Goal: Transaction & Acquisition: Purchase product/service

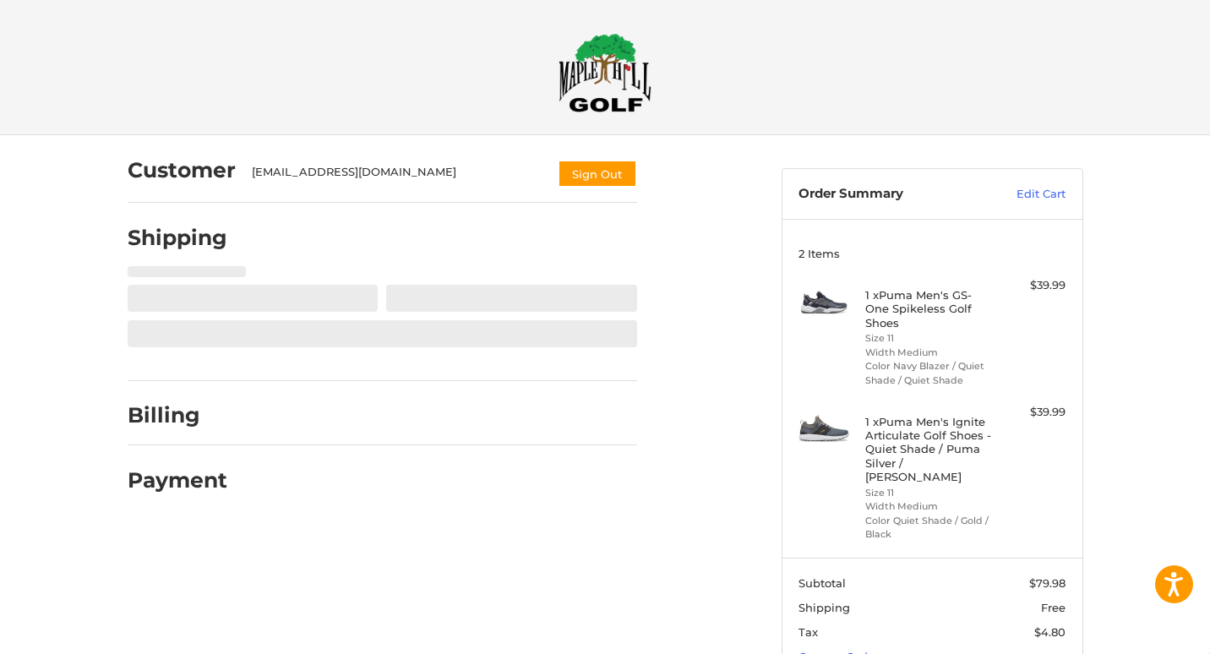
select select "**"
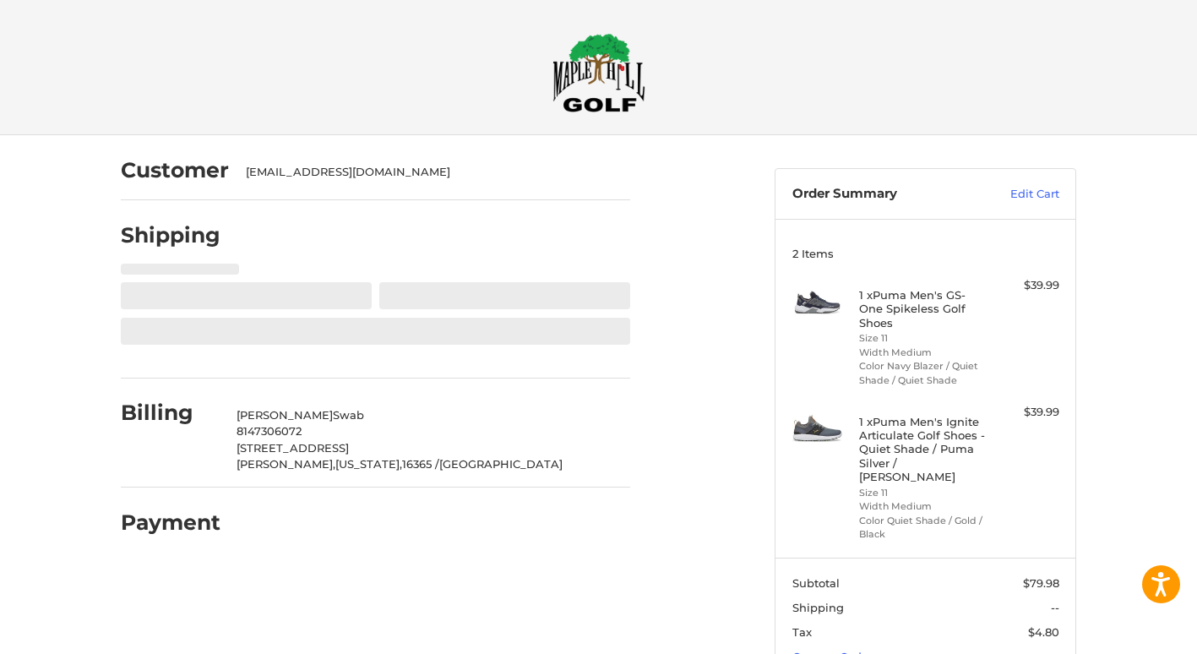
scroll to position [69, 0]
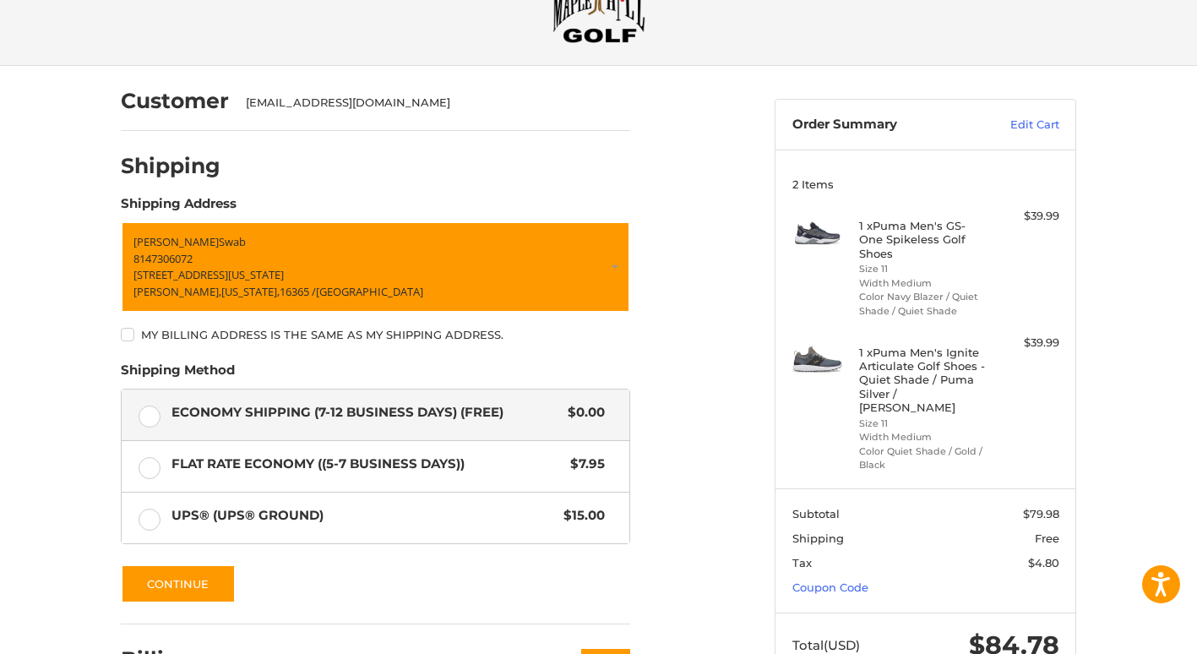
click at [122, 329] on label "My billing address is the same as my shipping address." at bounding box center [375, 335] width 509 height 14
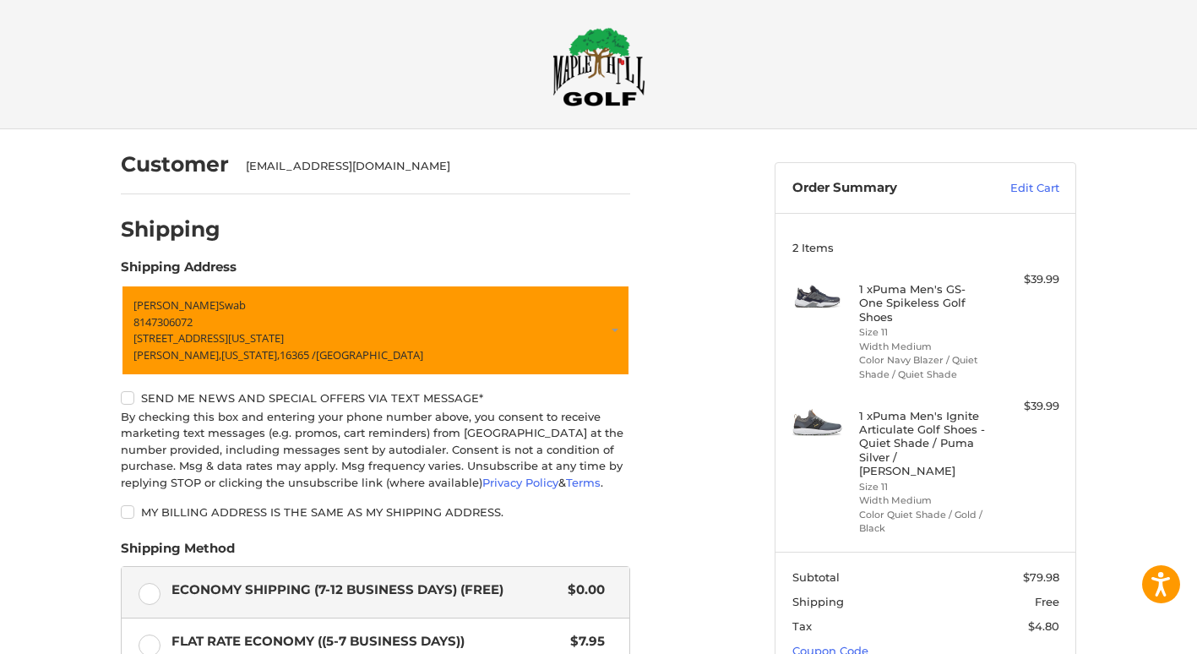
scroll to position [344, 0]
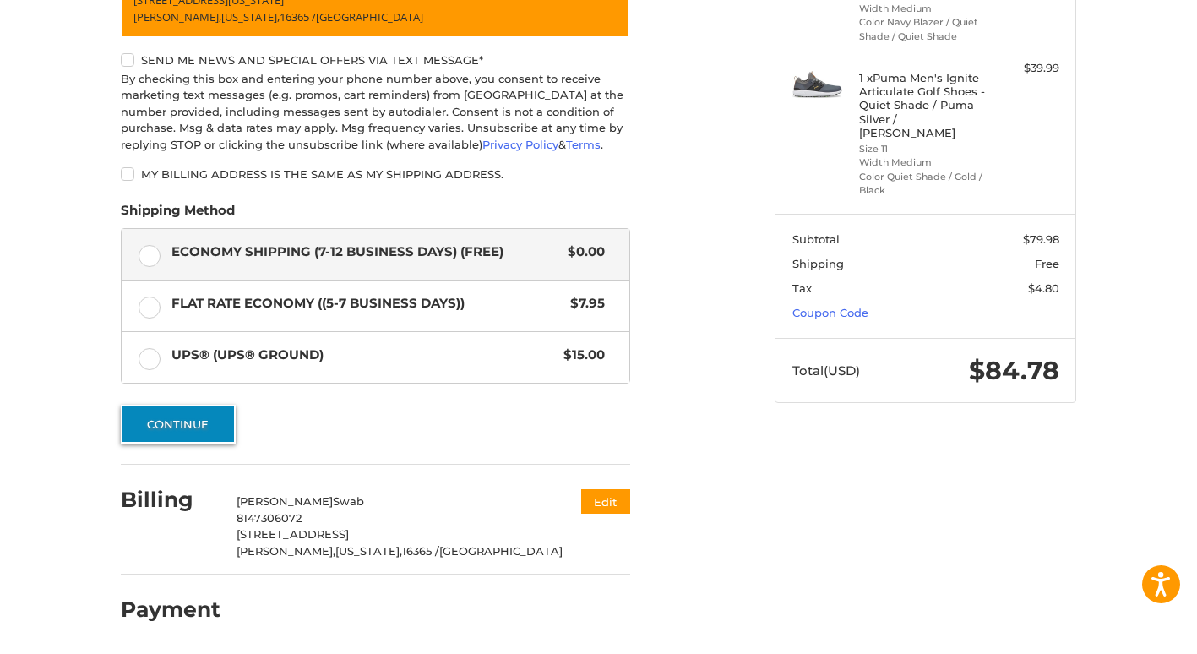
click at [203, 430] on button "Continue" at bounding box center [178, 424] width 115 height 39
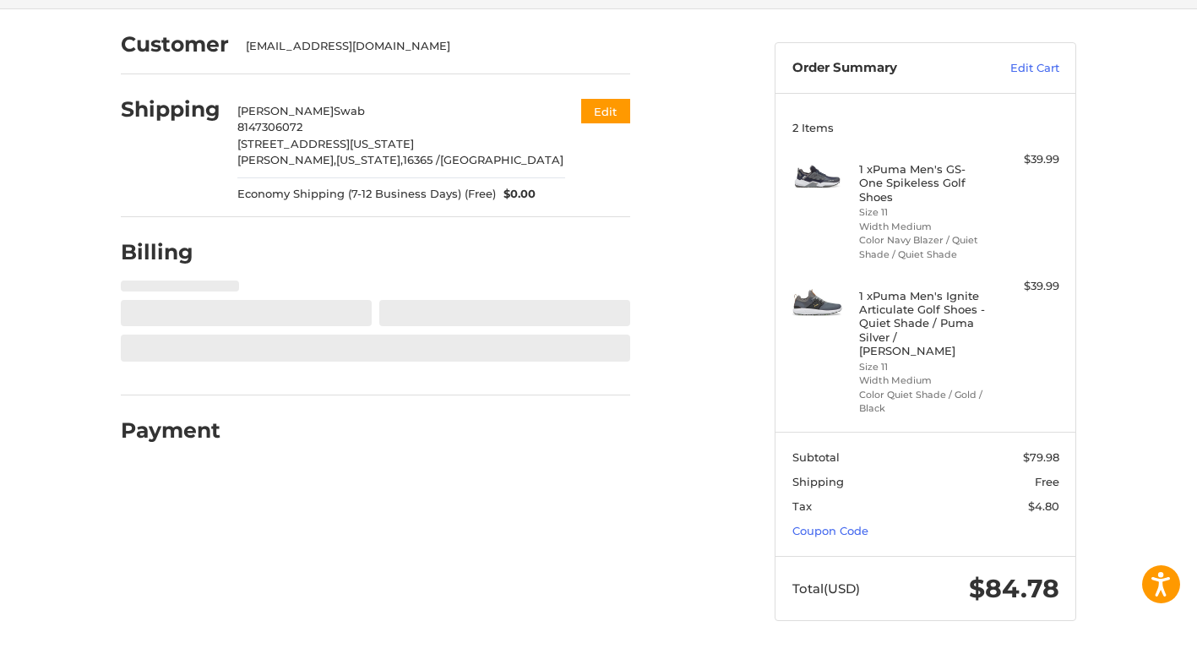
scroll to position [112, 0]
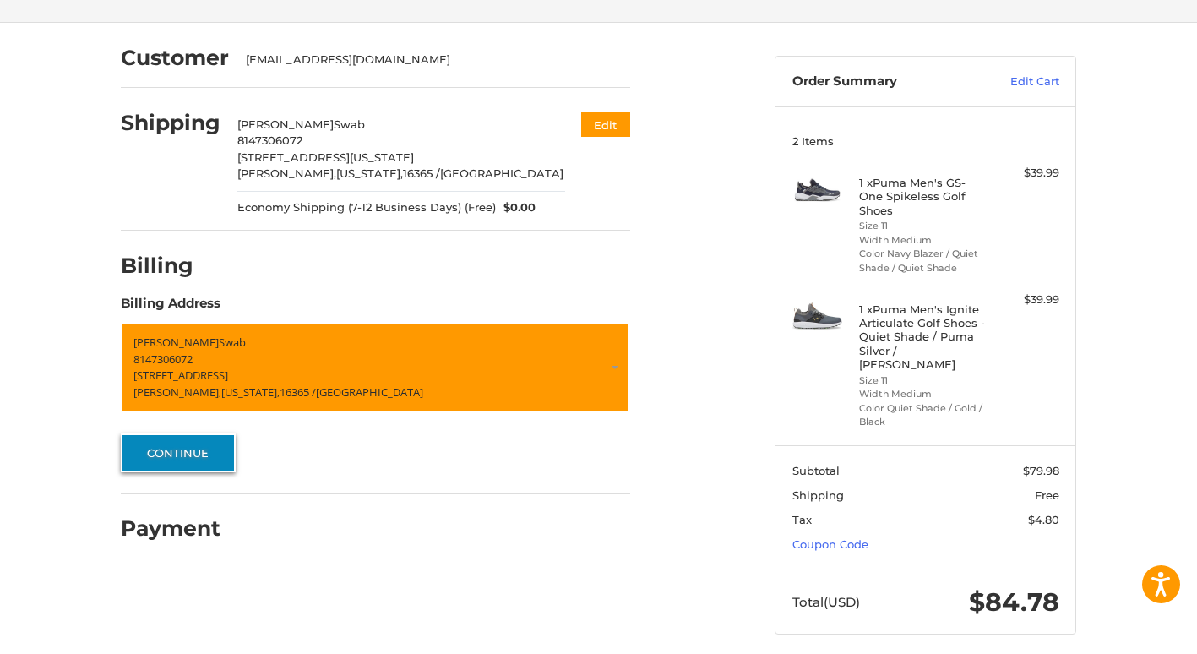
click at [206, 450] on button "Continue" at bounding box center [178, 452] width 115 height 39
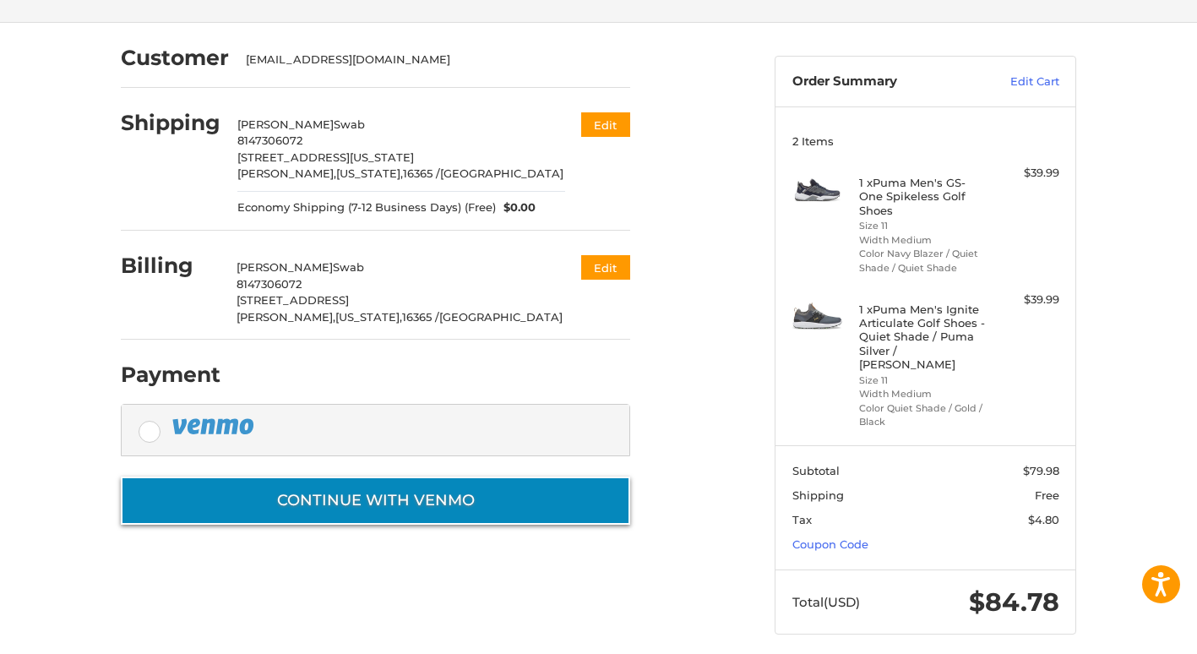
click at [401, 498] on button "Continue with Venmo" at bounding box center [375, 500] width 509 height 48
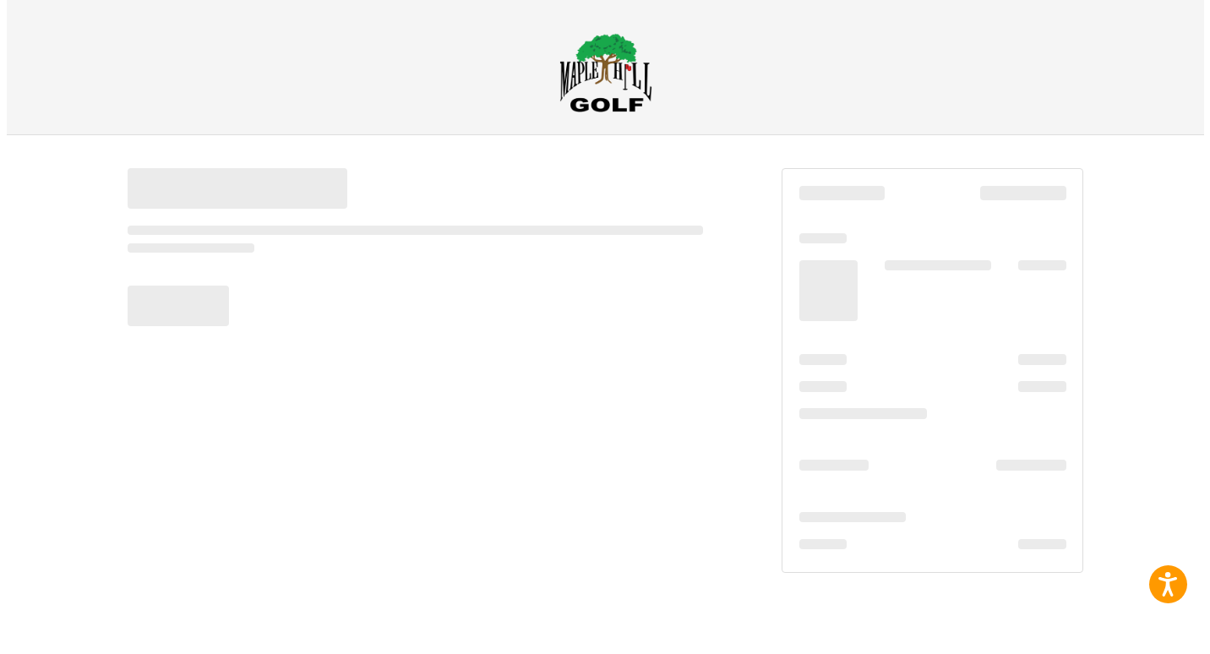
scroll to position [0, 0]
